Goal: Find specific page/section: Find specific page/section

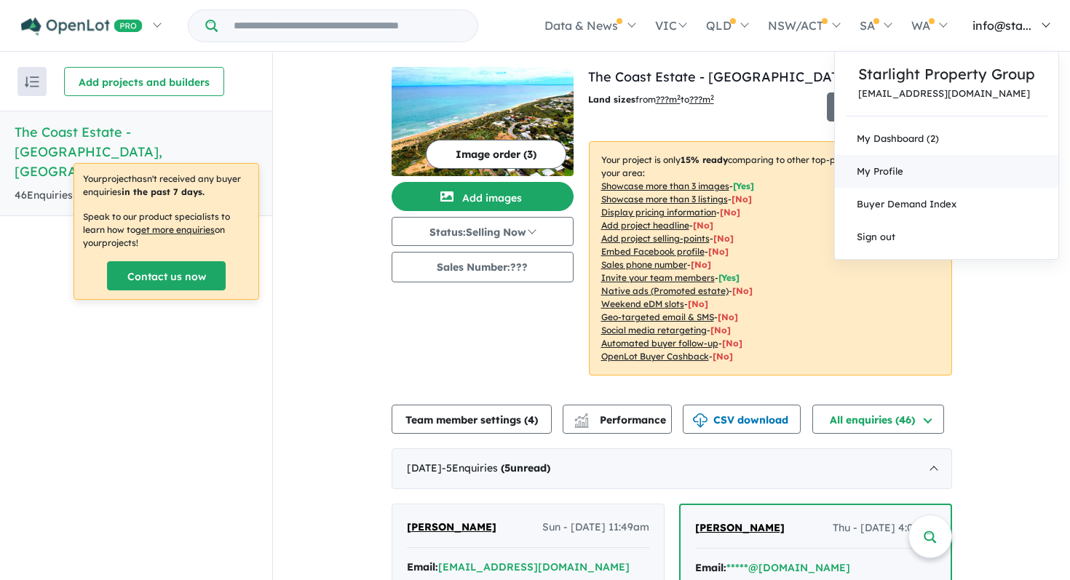
click at [891, 173] on span "My Profile" at bounding box center [879, 171] width 47 height 12
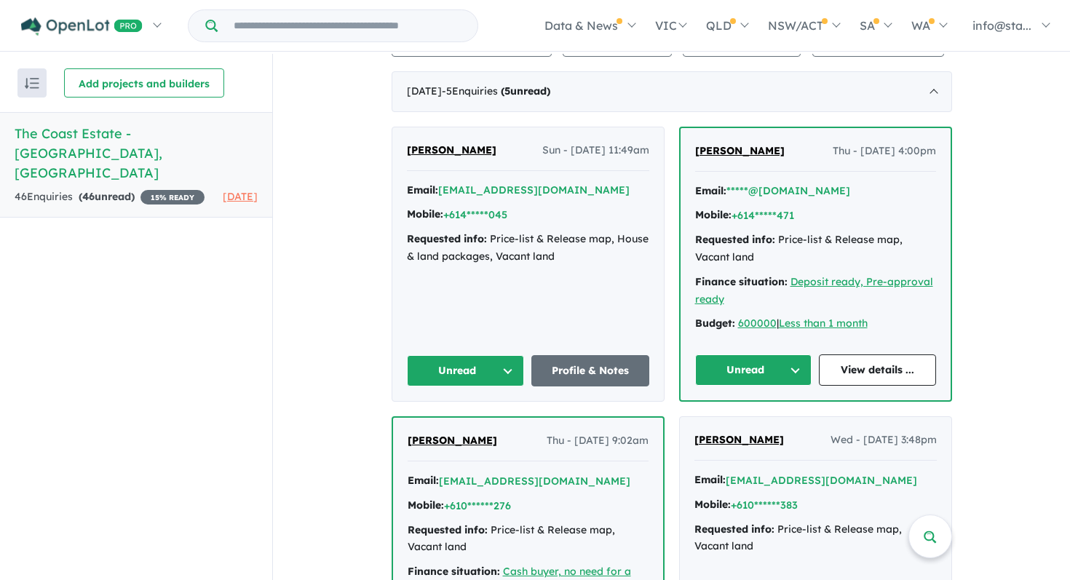
scroll to position [389, 0]
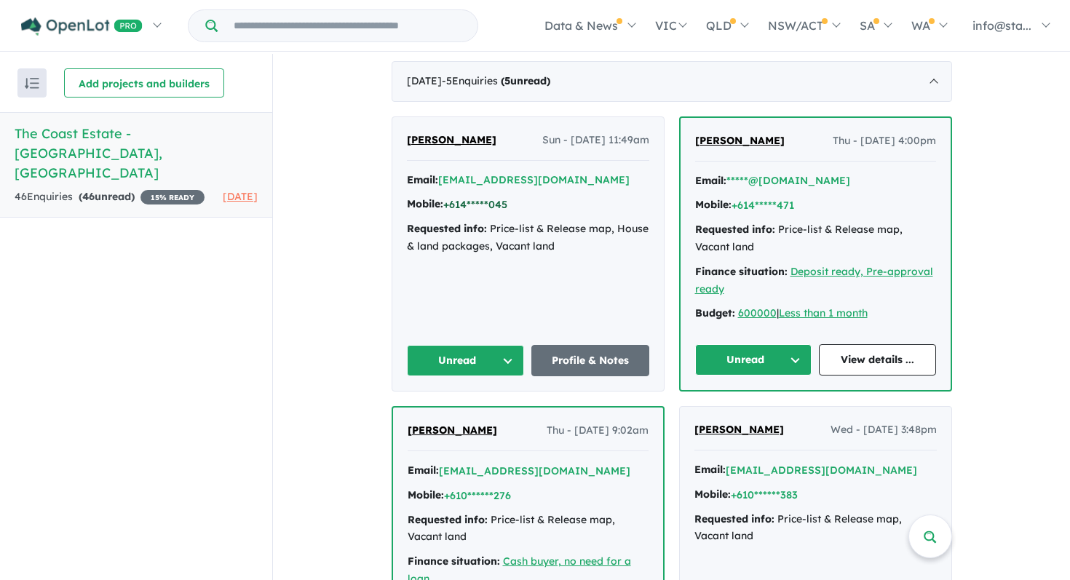
click at [474, 205] on button "+614*****045" at bounding box center [475, 204] width 64 height 15
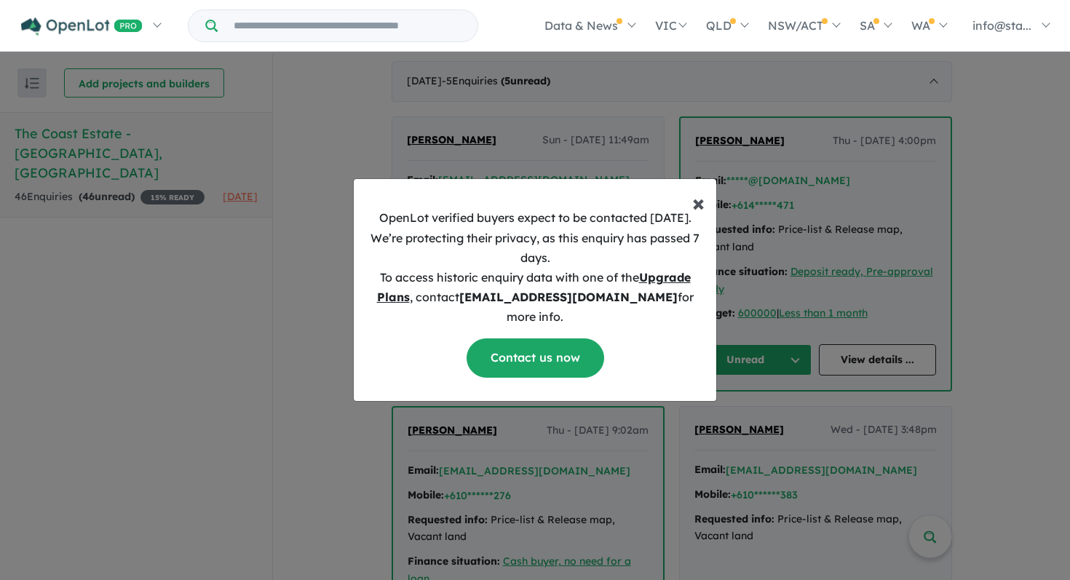
click at [697, 215] on span "×" at bounding box center [698, 202] width 12 height 29
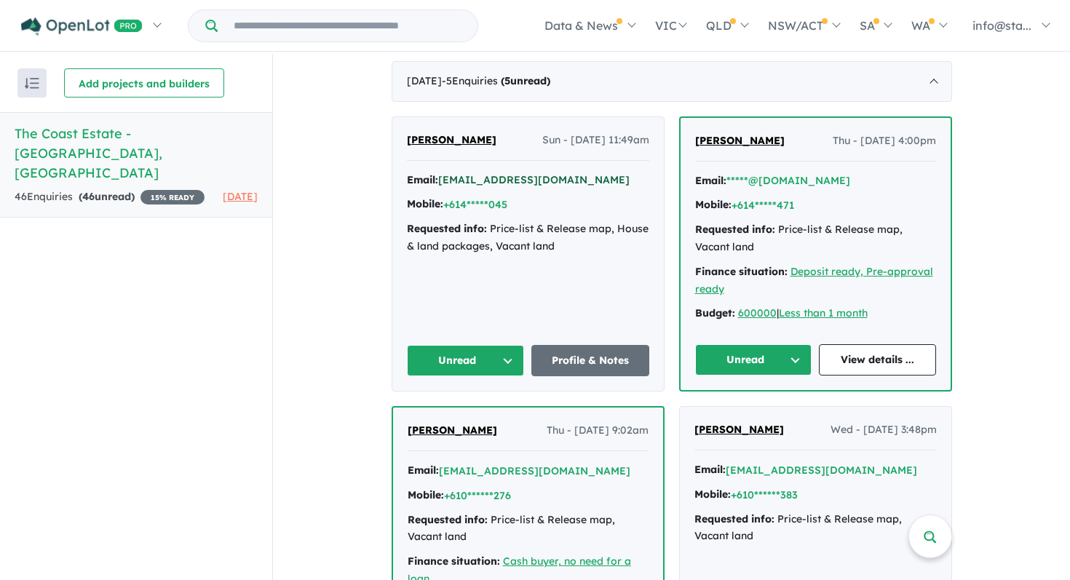
click at [493, 180] on button "[EMAIL_ADDRESS][DOMAIN_NAME]" at bounding box center [533, 179] width 191 height 15
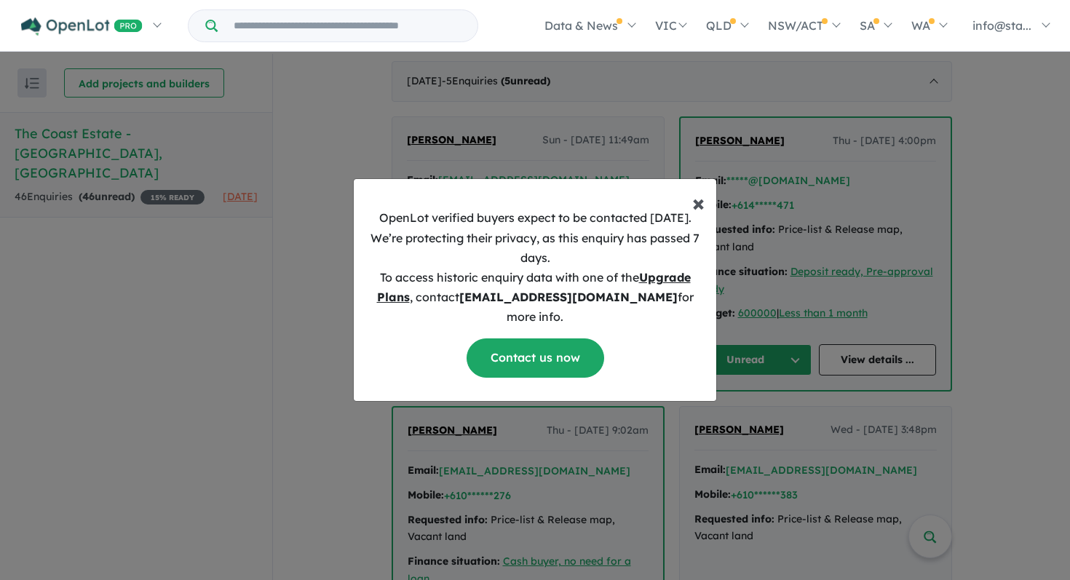
click at [694, 213] on span "×" at bounding box center [698, 202] width 12 height 29
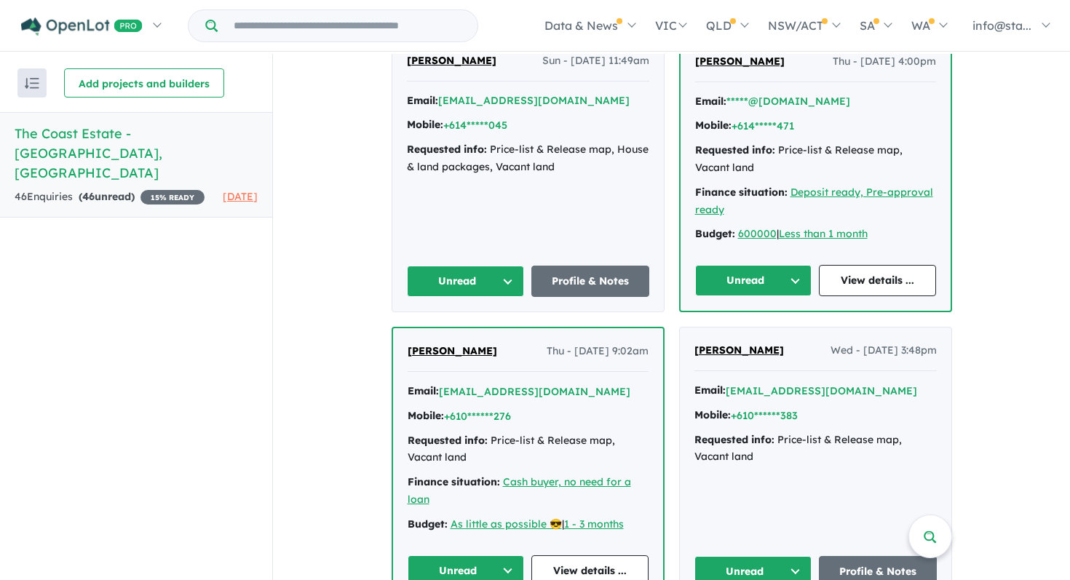
scroll to position [470, 0]
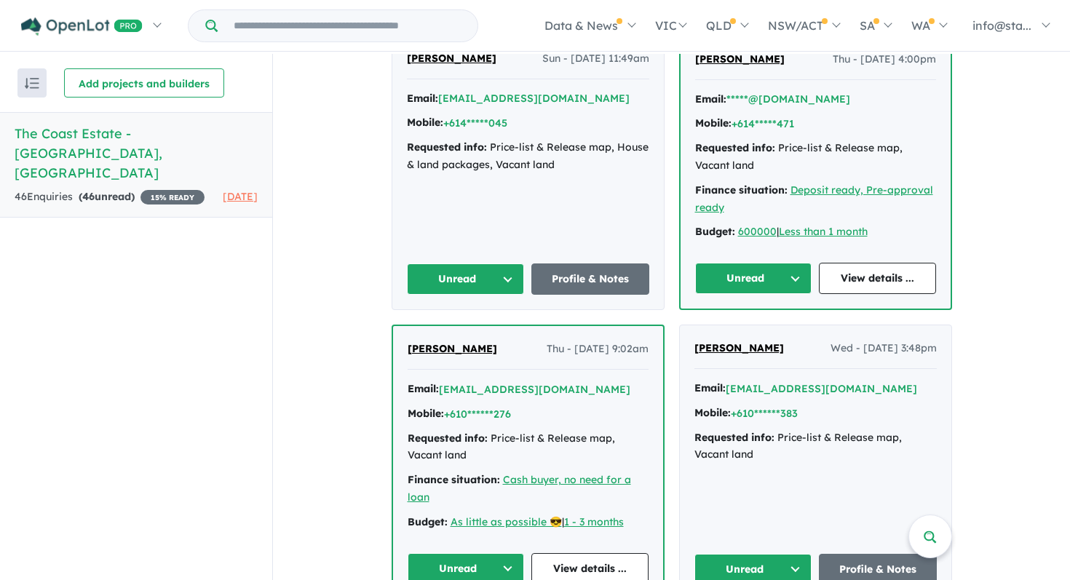
click at [311, 277] on div "View all projects in your account The Coast Estate - Dawesville 15 % READY Land…" at bounding box center [671, 566] width 797 height 1965
